Goal: Task Accomplishment & Management: Use online tool/utility

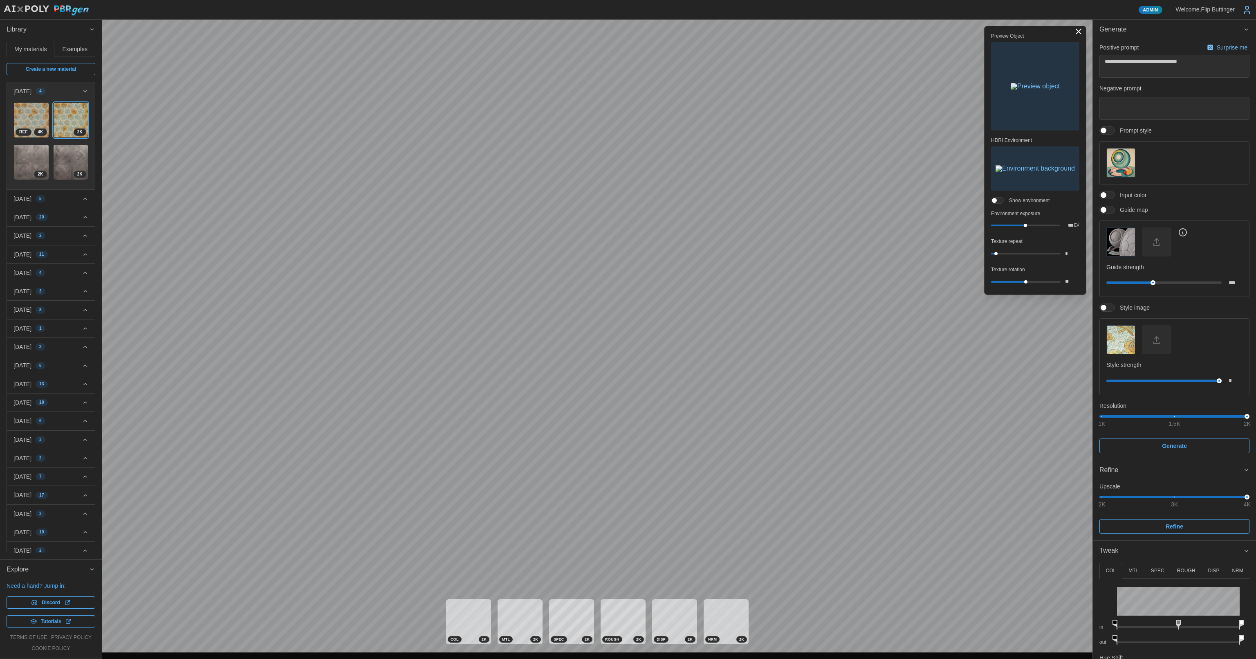
scroll to position [107, 0]
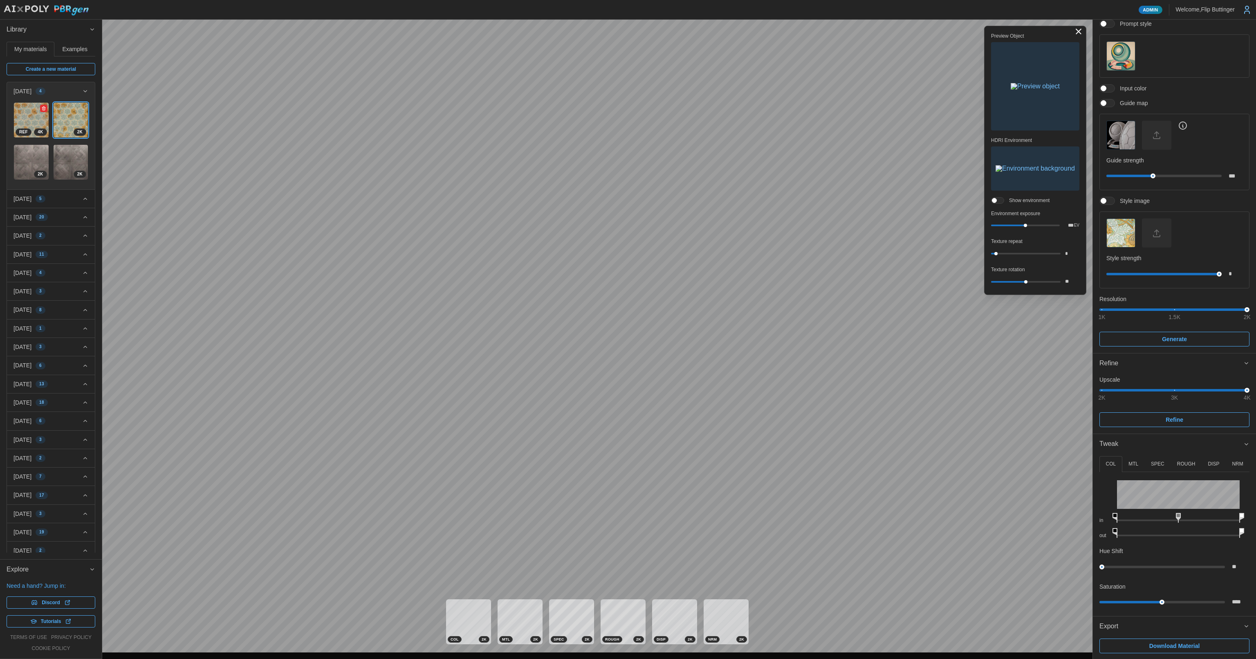
click at [28, 115] on img at bounding box center [31, 120] width 35 height 35
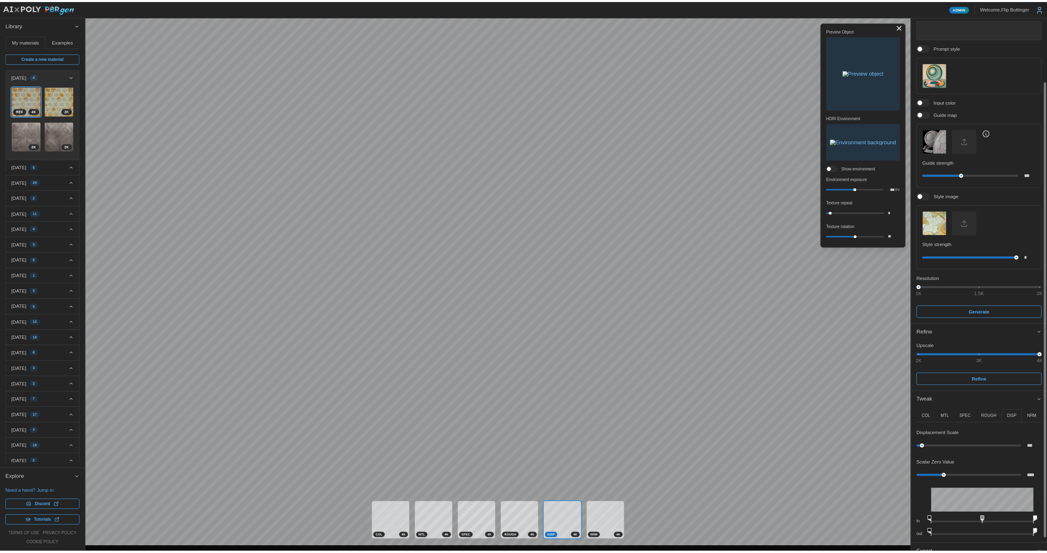
scroll to position [107, 0]
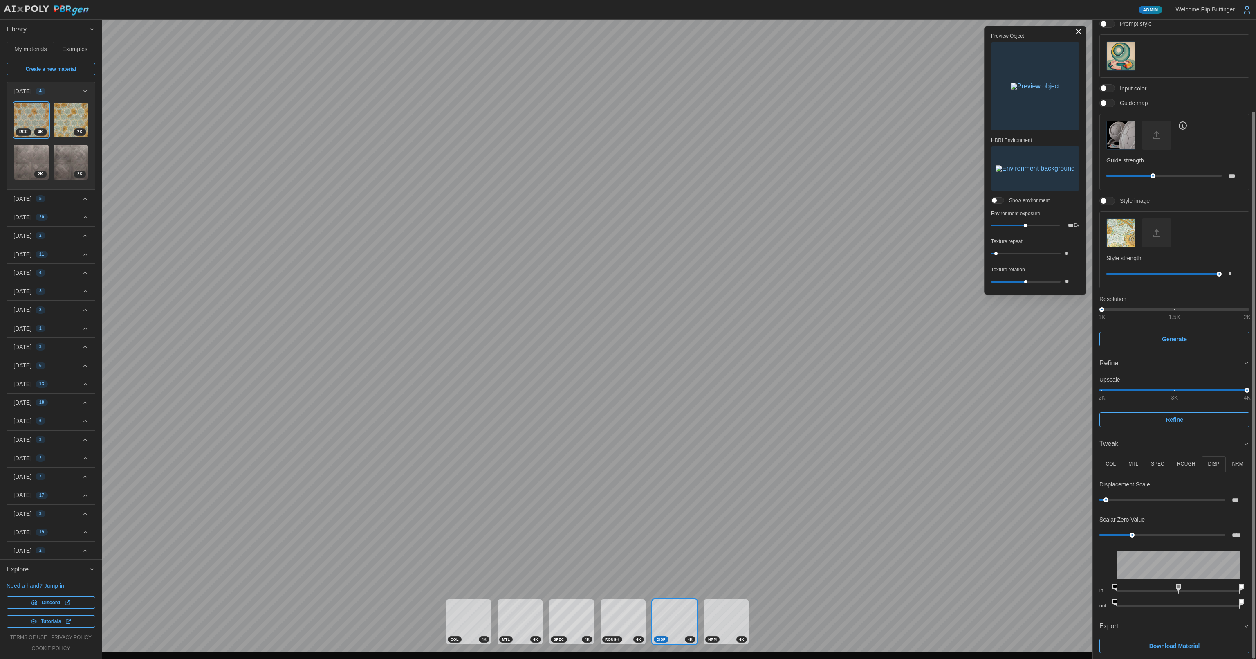
drag, startPoint x: 1209, startPoint y: 317, endPoint x: 1184, endPoint y: 458, distance: 143.6
drag, startPoint x: 1162, startPoint y: 647, endPoint x: 666, endPoint y: 2, distance: 813.4
click at [1162, 647] on span "Download Material" at bounding box center [1174, 646] width 51 height 14
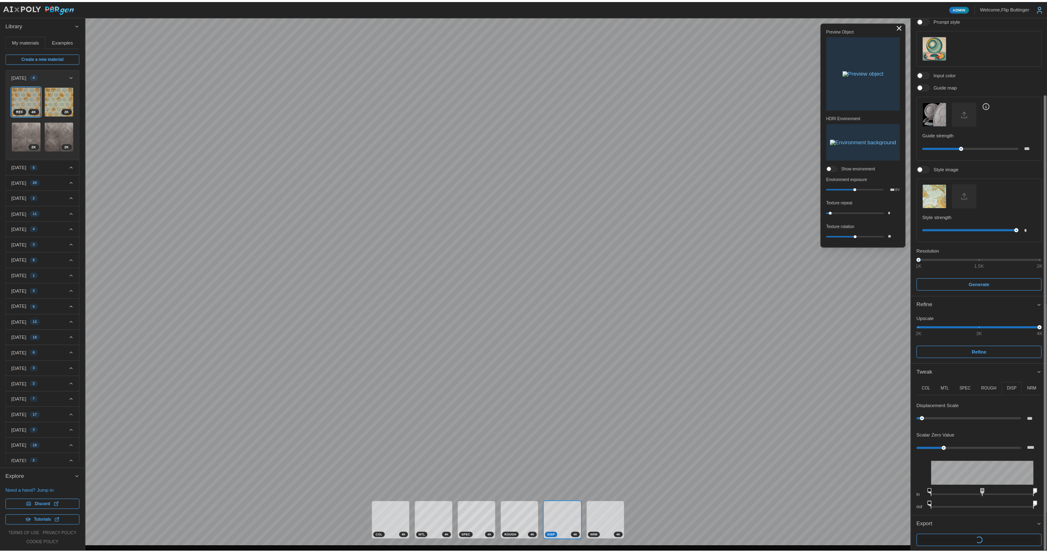
scroll to position [108, 0]
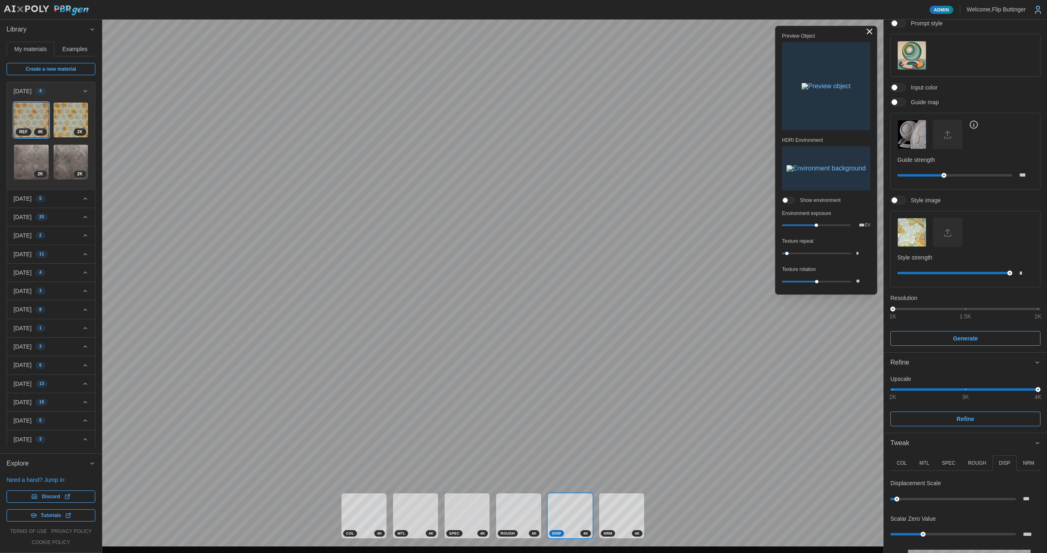
click at [493, 524] on div "COL 4 K MTL 4 K SPEC 4 K ROUGH 4 K DISP 4 K NRM 4 K" at bounding box center [492, 515] width 781 height 61
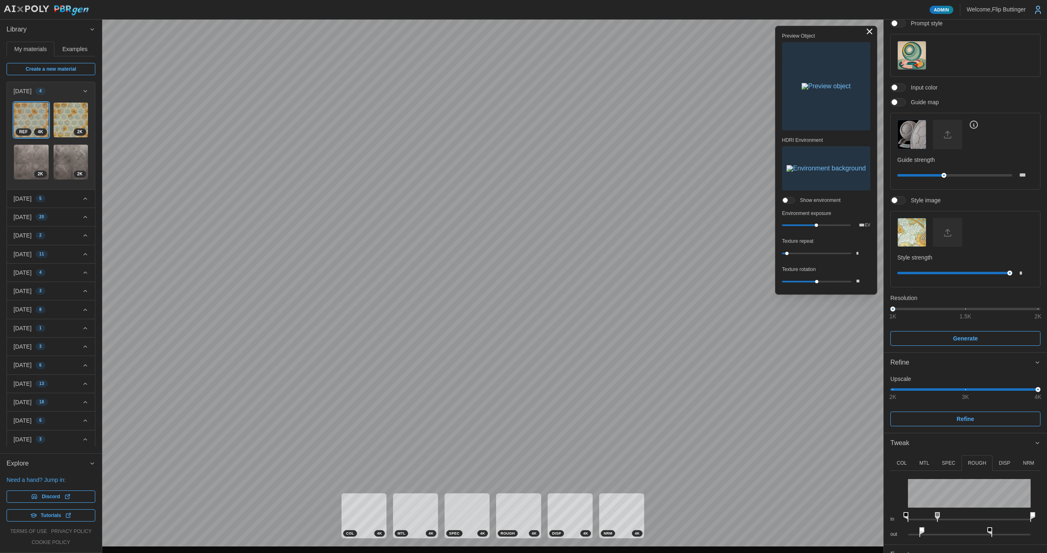
click at [439, 529] on div "COL 4 K MTL 4 K SPEC 4 K ROUGH 4 K DISP 4 K NRM 4 K" at bounding box center [492, 515] width 781 height 61
click at [438, 529] on div "COL 4 K MTL 4 K SPEC 4 K ROUGH 4 K DISP 4 K NRM 4 K" at bounding box center [492, 515] width 781 height 61
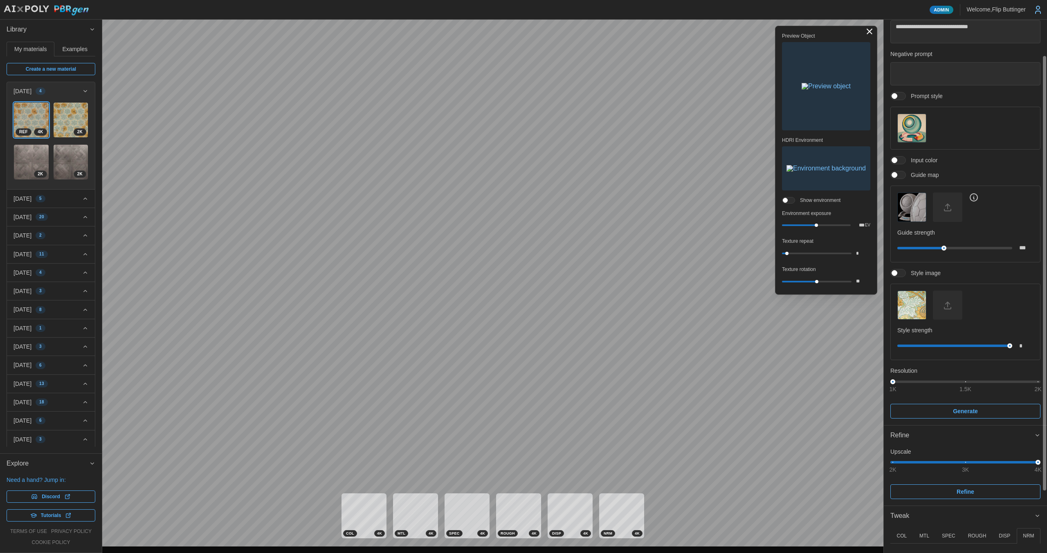
scroll to position [0, 0]
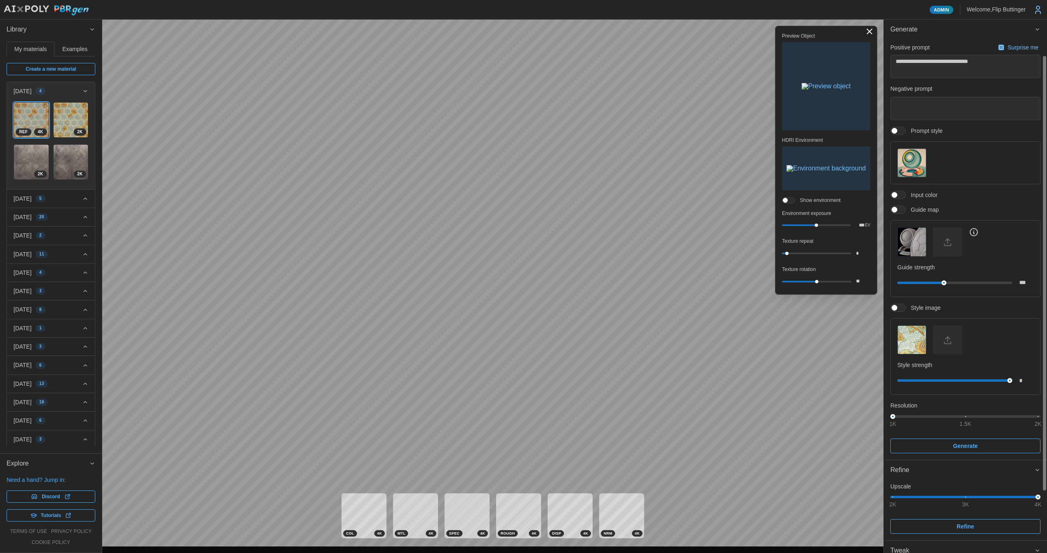
click at [1045, 56] on div at bounding box center [1044, 273] width 3 height 434
drag, startPoint x: 979, startPoint y: 58, endPoint x: 808, endPoint y: 56, distance: 170.9
click at [808, 56] on div "Admin Welcome, [GEOGRAPHIC_DATA] Buttinger Library My materials Examples Create…" at bounding box center [523, 276] width 1047 height 553
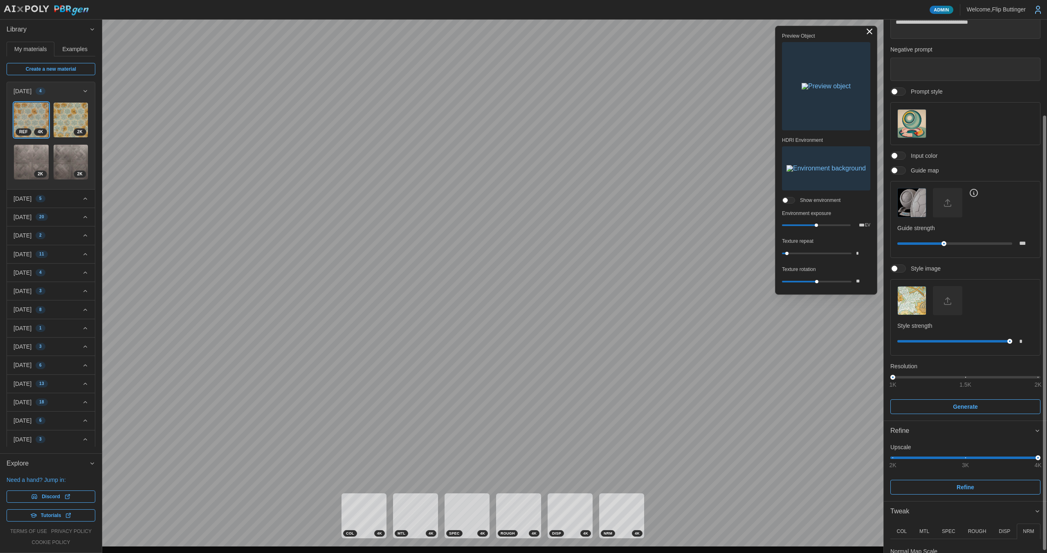
scroll to position [120, 0]
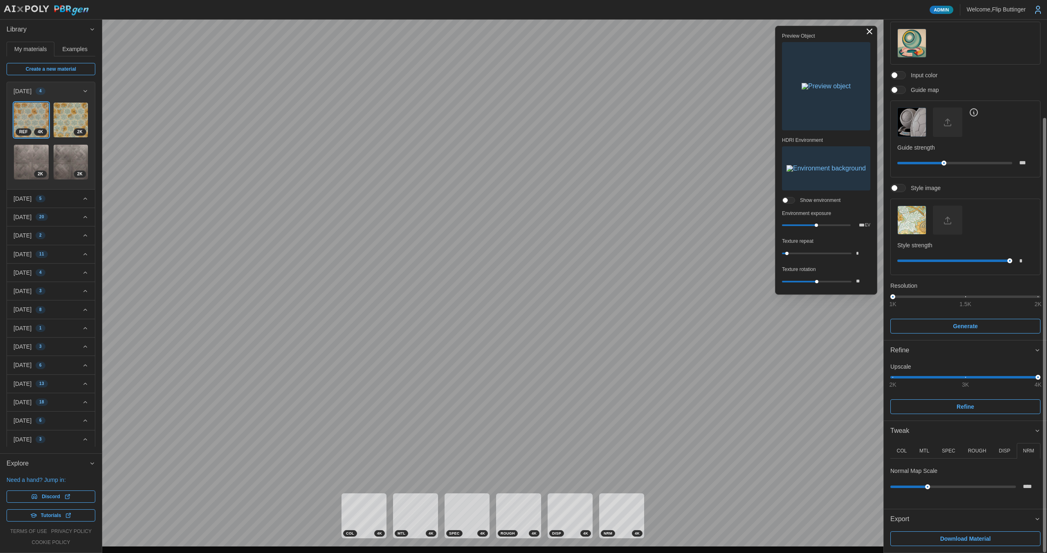
drag, startPoint x: 989, startPoint y: 199, endPoint x: 971, endPoint y: 271, distance: 74.6
click at [998, 450] on p "DISP" at bounding box center [1003, 451] width 11 height 7
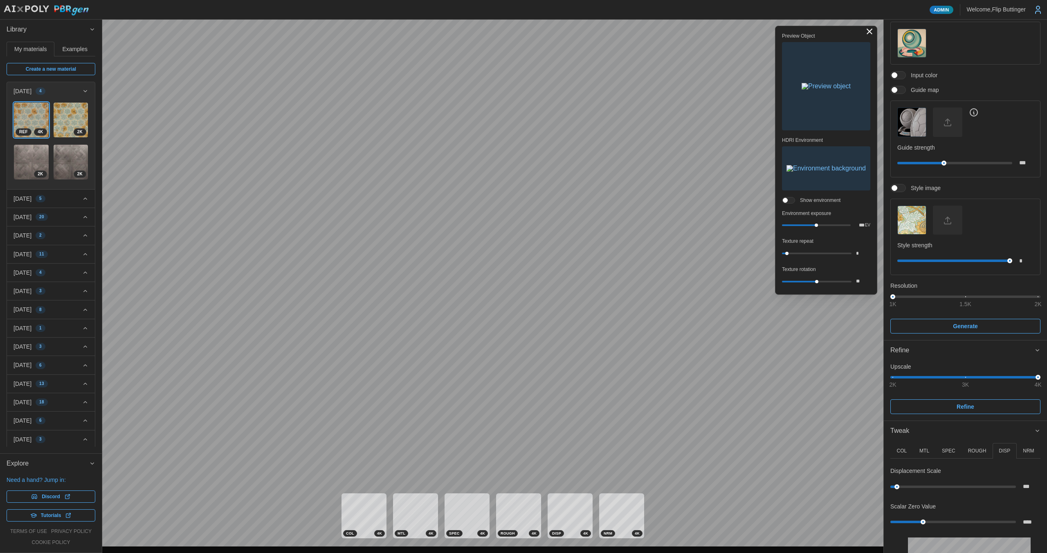
type textarea "*"
